Goal: Check status: Check status

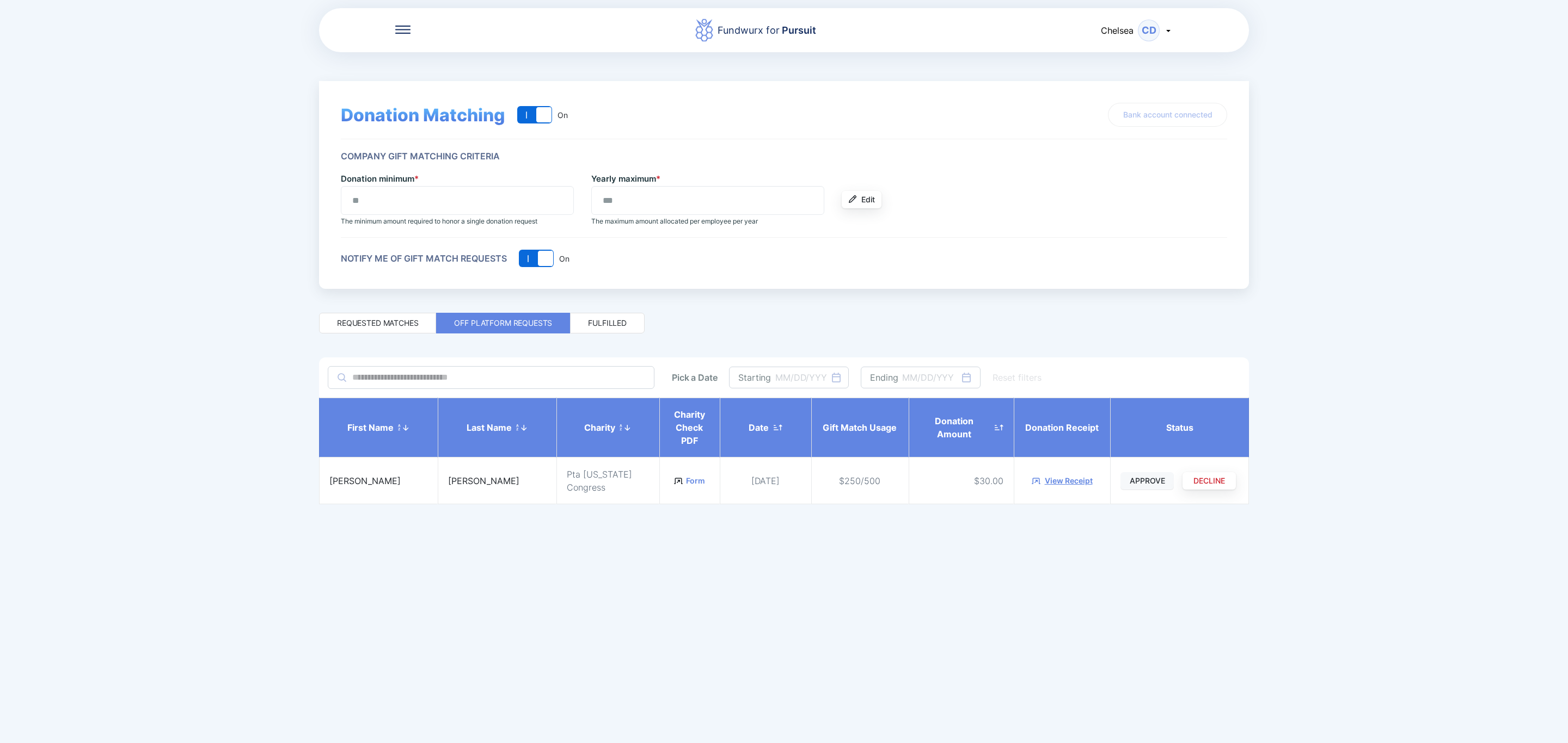
click at [1155, 485] on span "APPROVE" at bounding box center [1148, 481] width 36 height 11
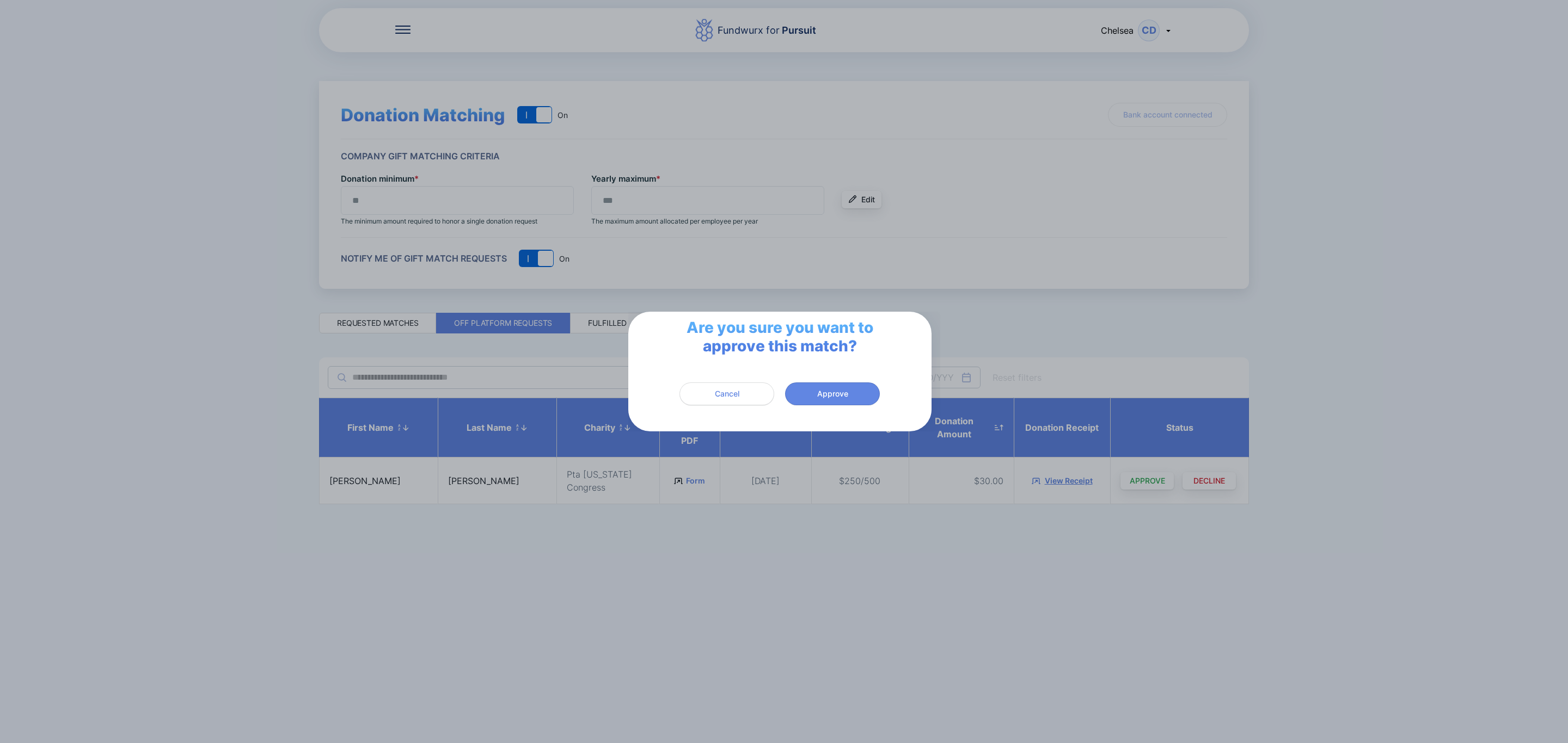
click at [752, 397] on span "Cancel" at bounding box center [726, 393] width 80 height 11
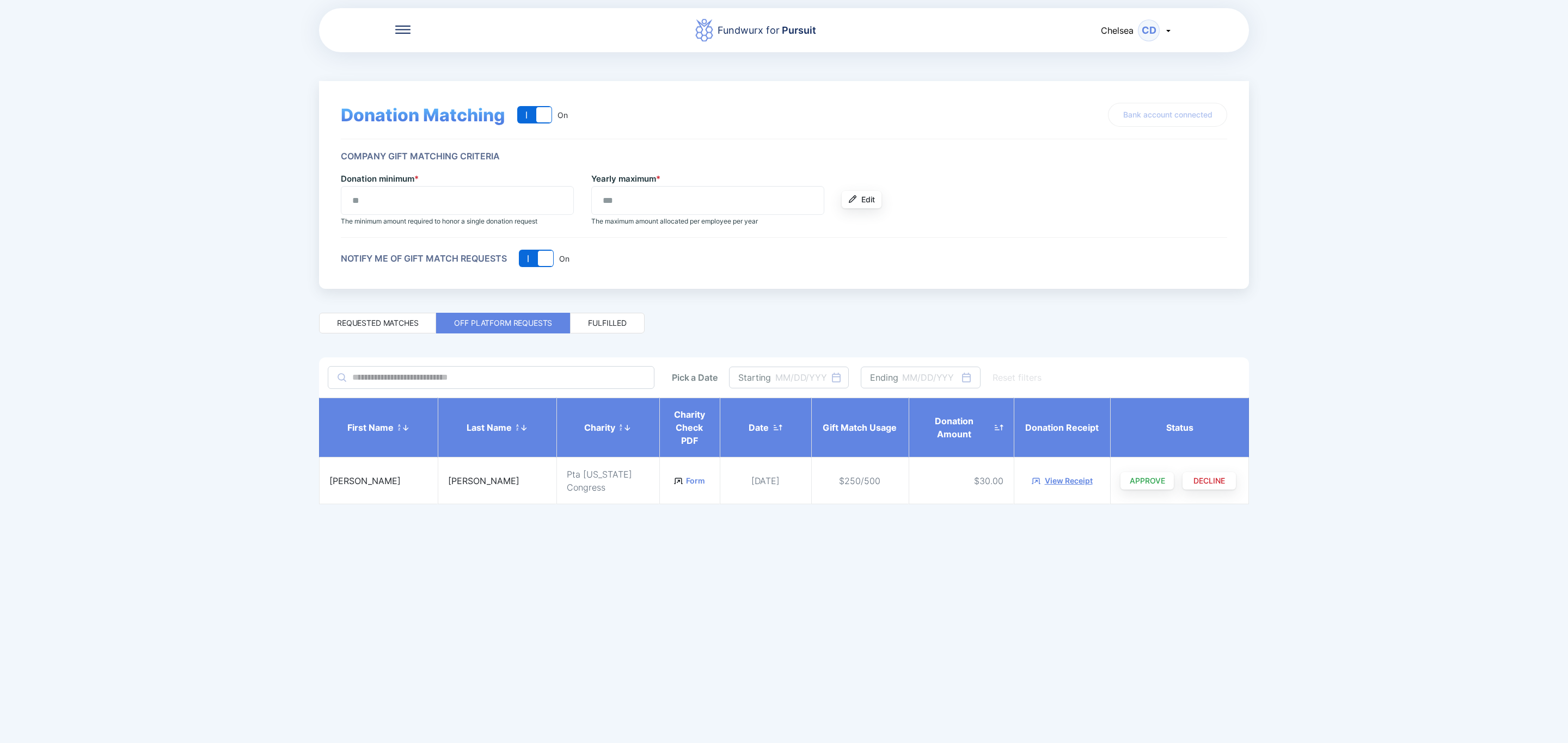
click at [662, 472] on td "Form" at bounding box center [689, 481] width 60 height 47
click at [686, 482] on link "Form" at bounding box center [695, 481] width 19 height 11
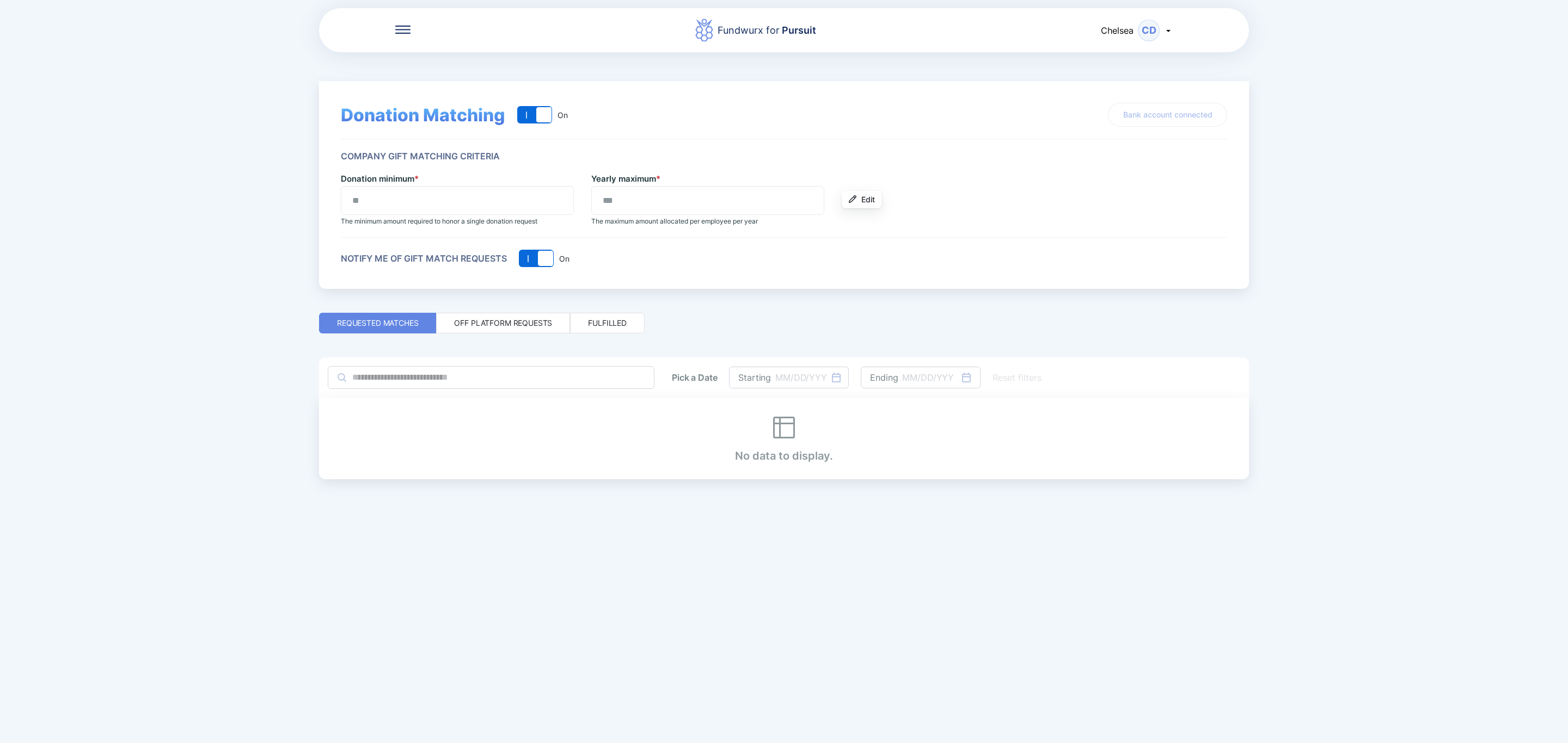
click at [536, 326] on div "Off platform requests" at bounding box center [503, 323] width 98 height 11
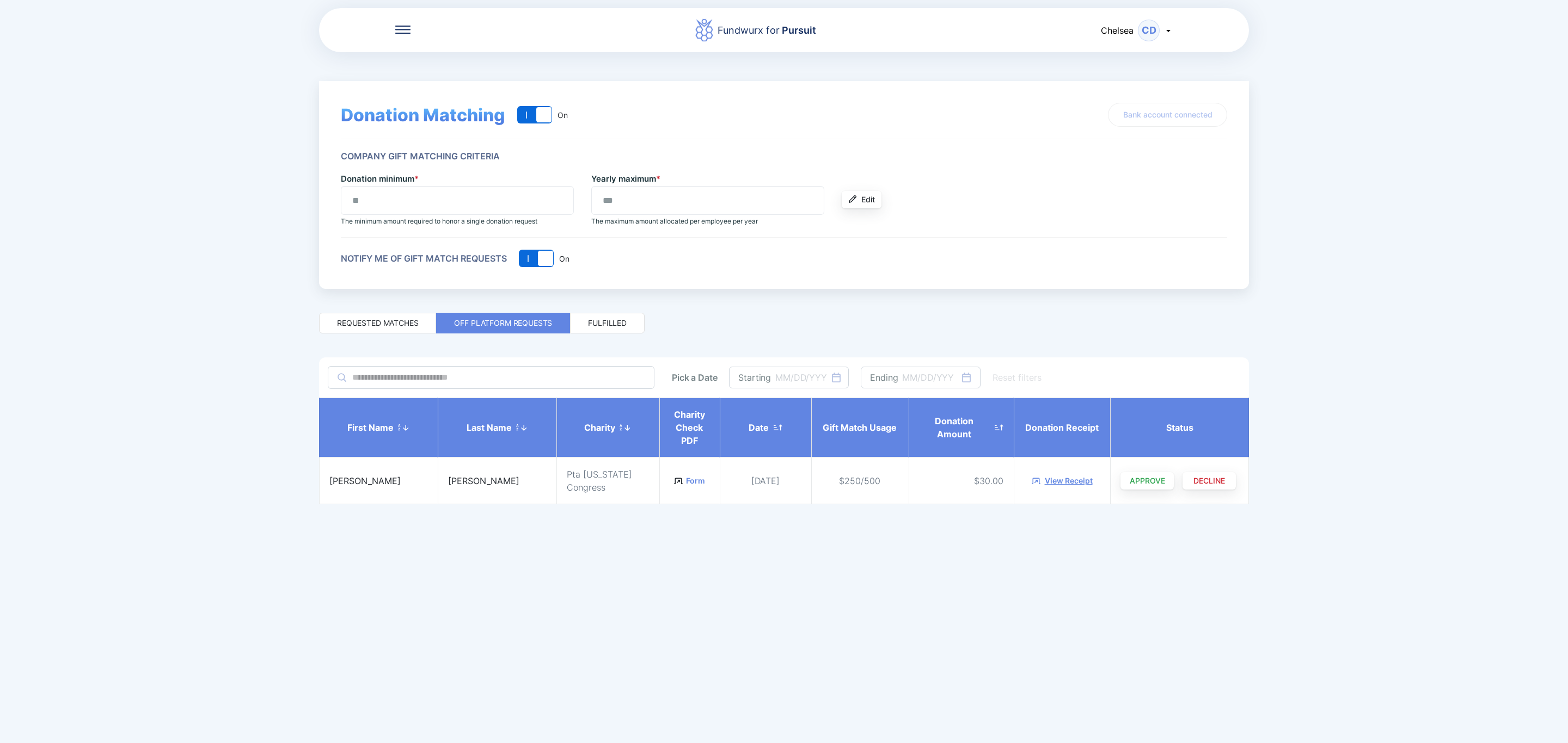
click at [669, 486] on div "Form" at bounding box center [689, 481] width 40 height 11
click at [686, 482] on link "Form" at bounding box center [695, 481] width 19 height 11
